Goal: Book appointment/travel/reservation

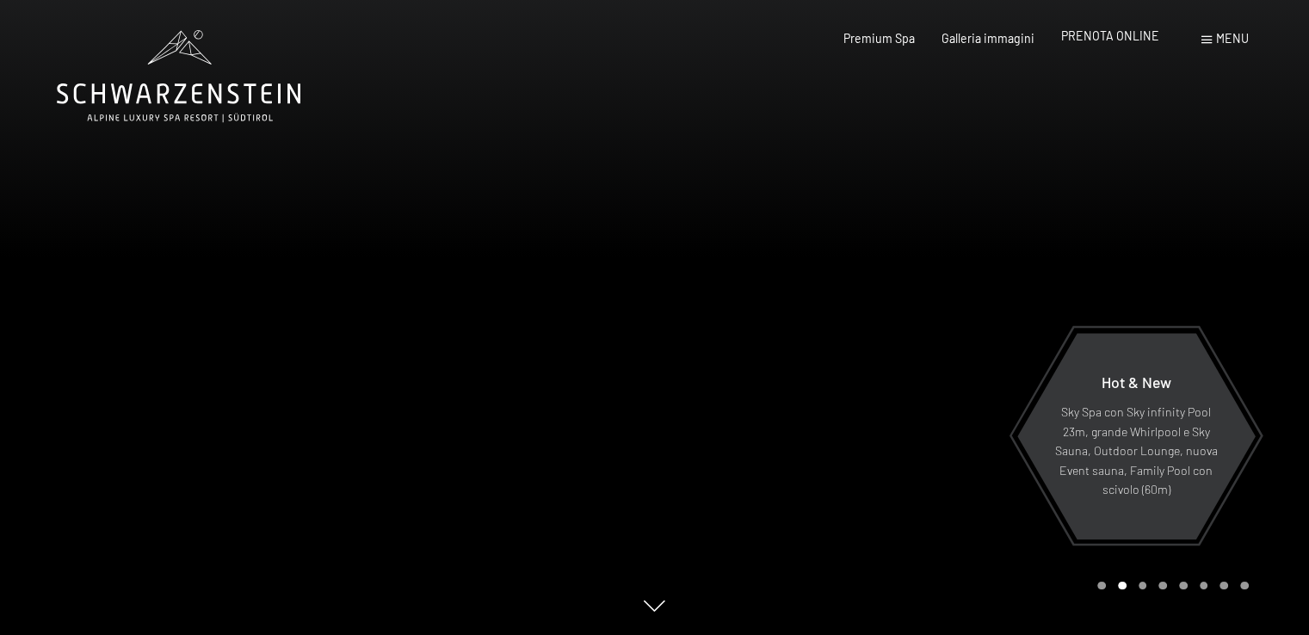
click at [1124, 40] on span "PRENOTA ONLINE" at bounding box center [1110, 35] width 98 height 15
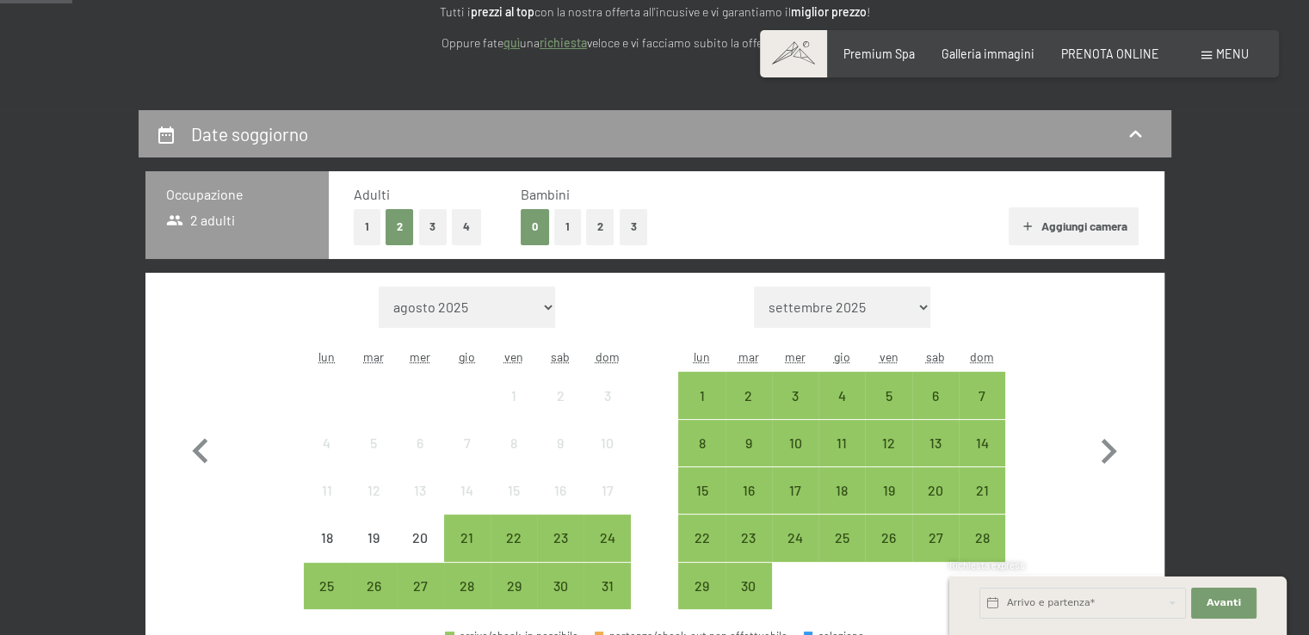
scroll to position [352, 0]
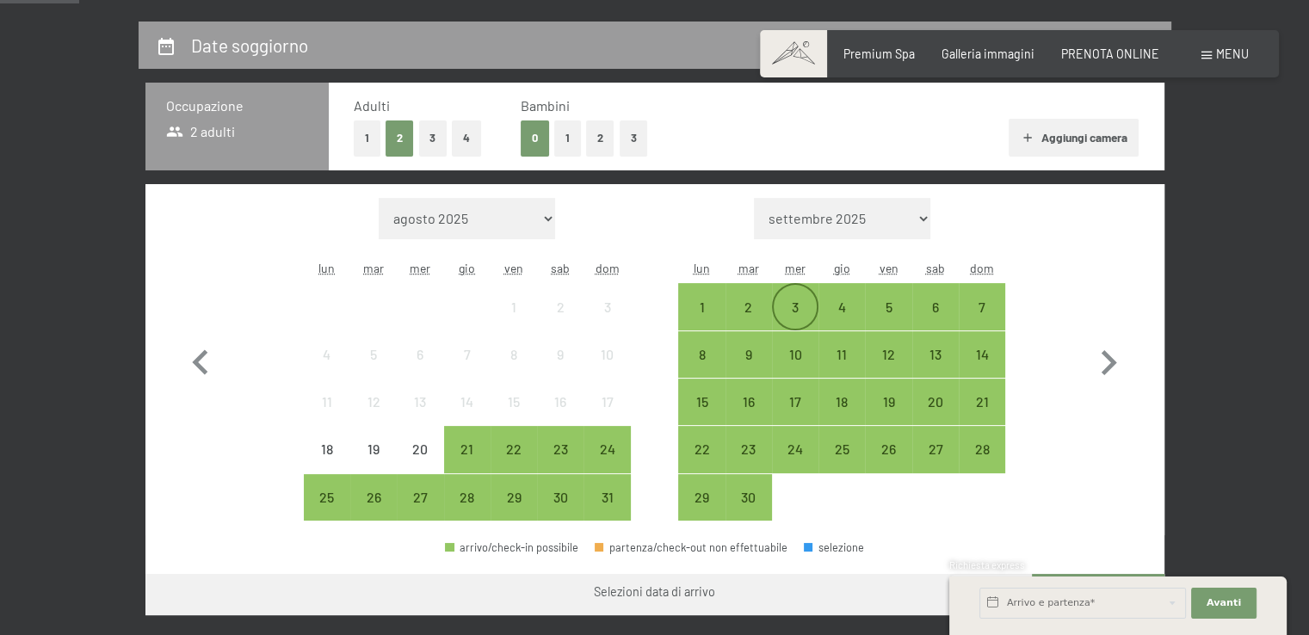
click at [791, 305] on div "3" at bounding box center [794, 321] width 43 height 43
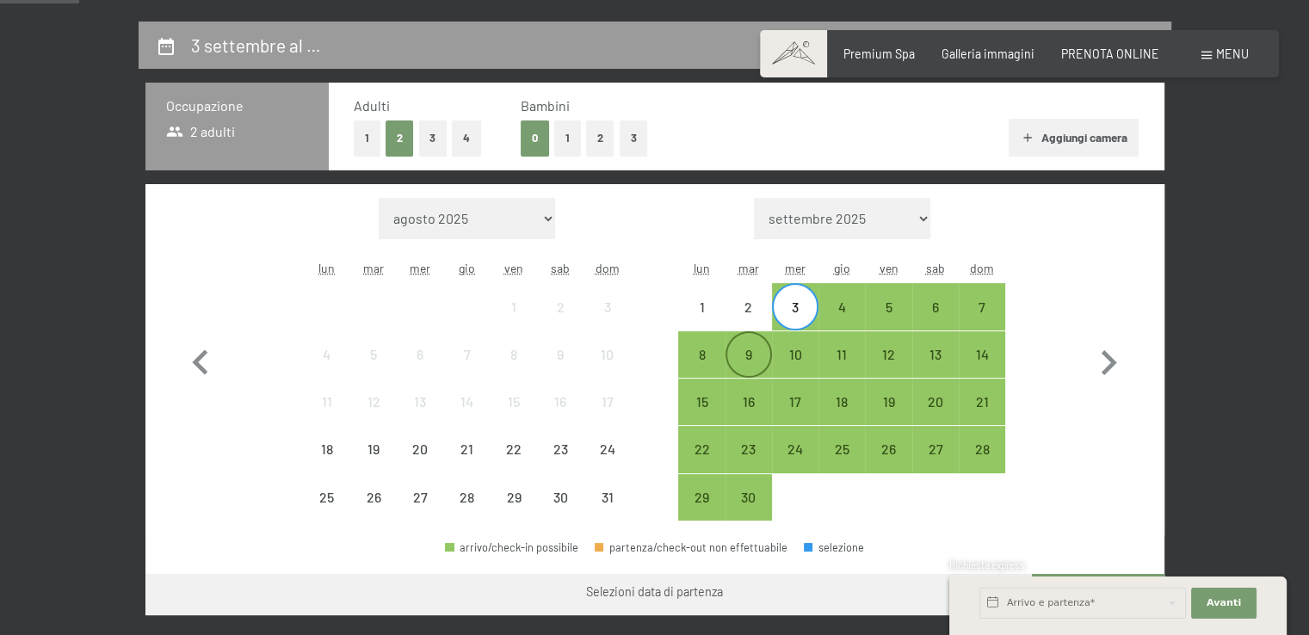
click at [756, 367] on div "9" at bounding box center [748, 369] width 43 height 43
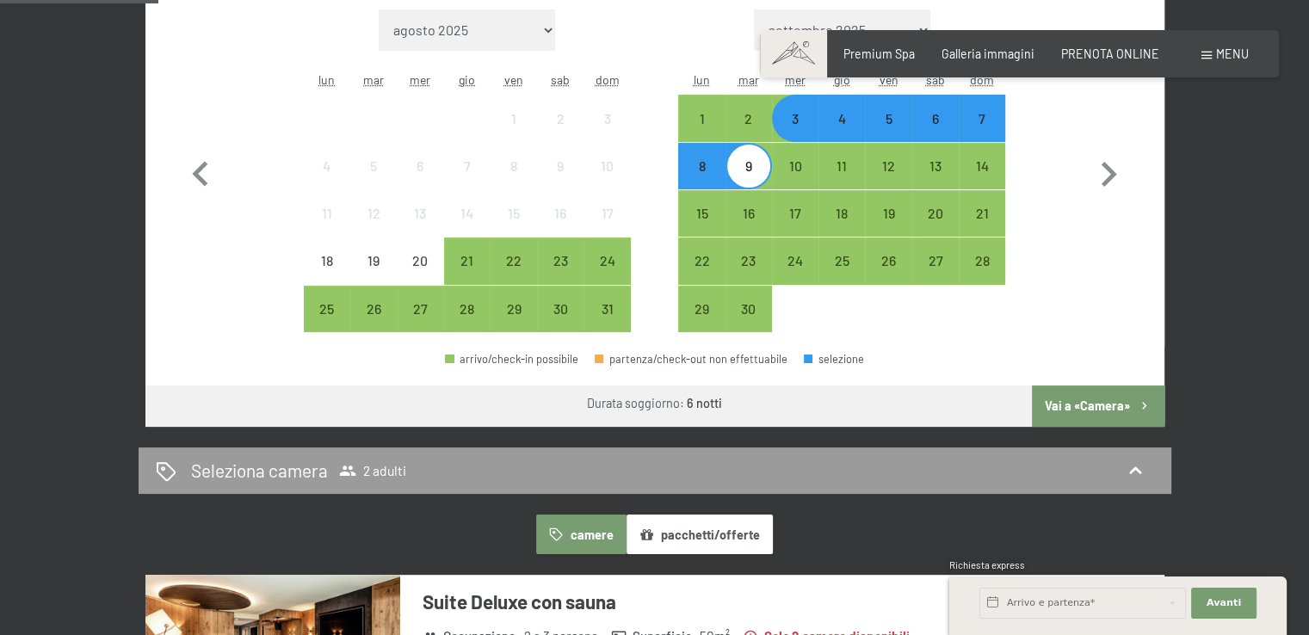
scroll to position [535, 0]
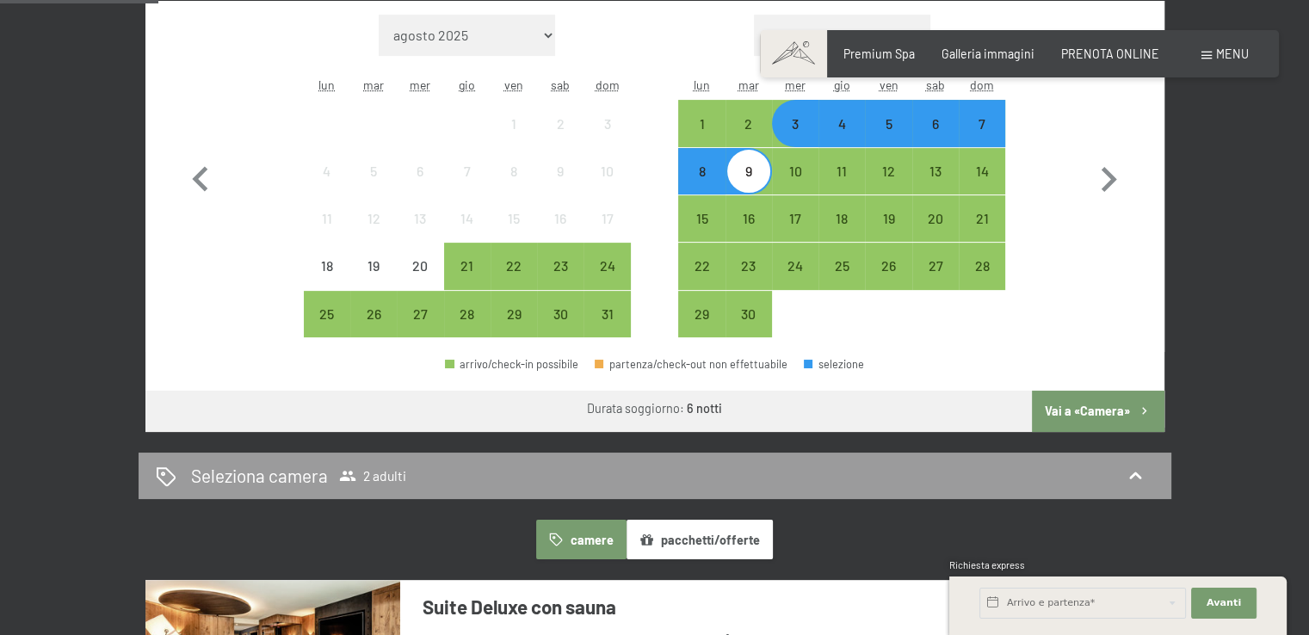
click at [1127, 414] on button "Vai a «Camera»" at bounding box center [1098, 411] width 132 height 41
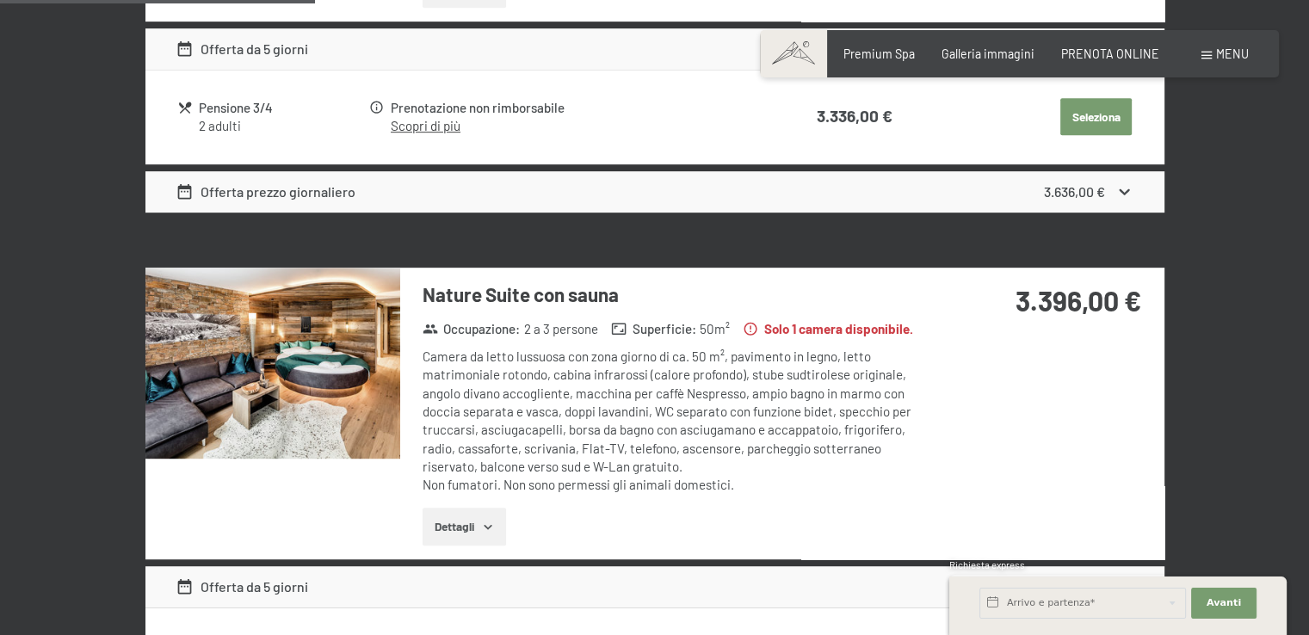
scroll to position [1257, 0]
